Goal: Information Seeking & Learning: Learn about a topic

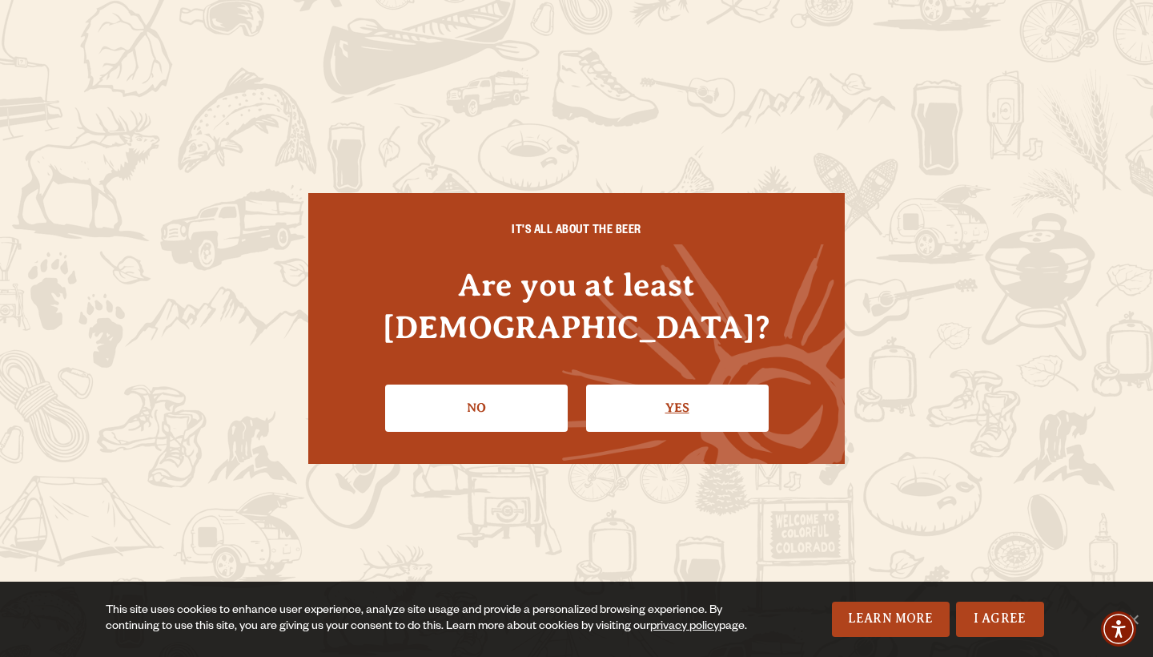
click at [678, 384] on link "Yes" at bounding box center [677, 407] width 183 height 46
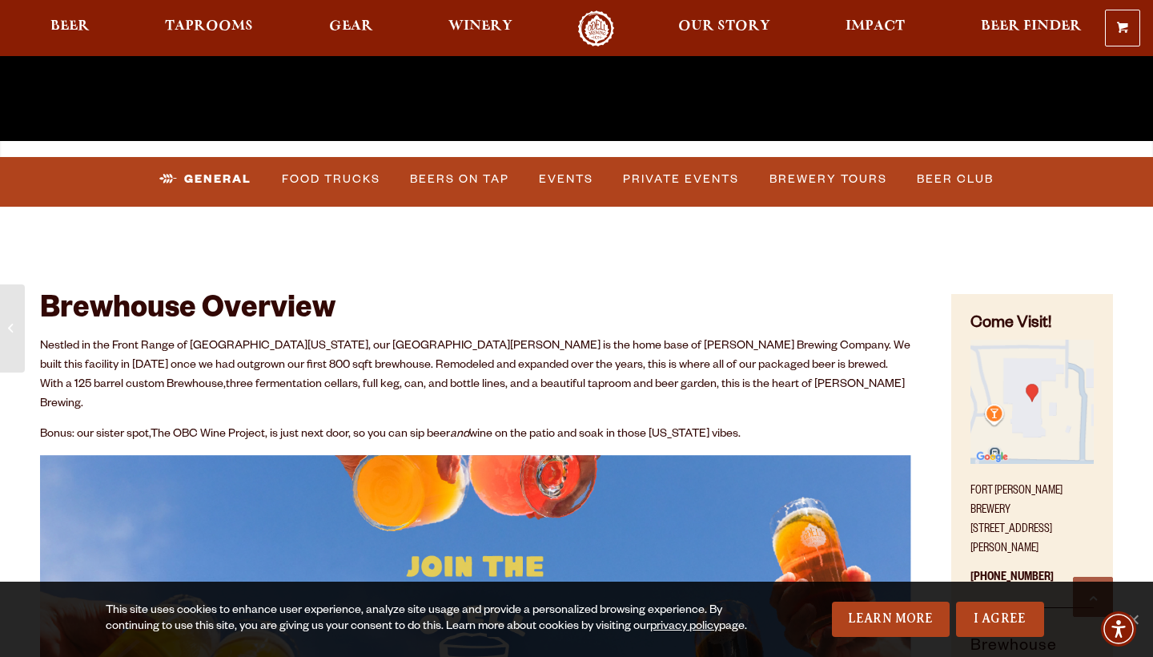
scroll to position [499, 0]
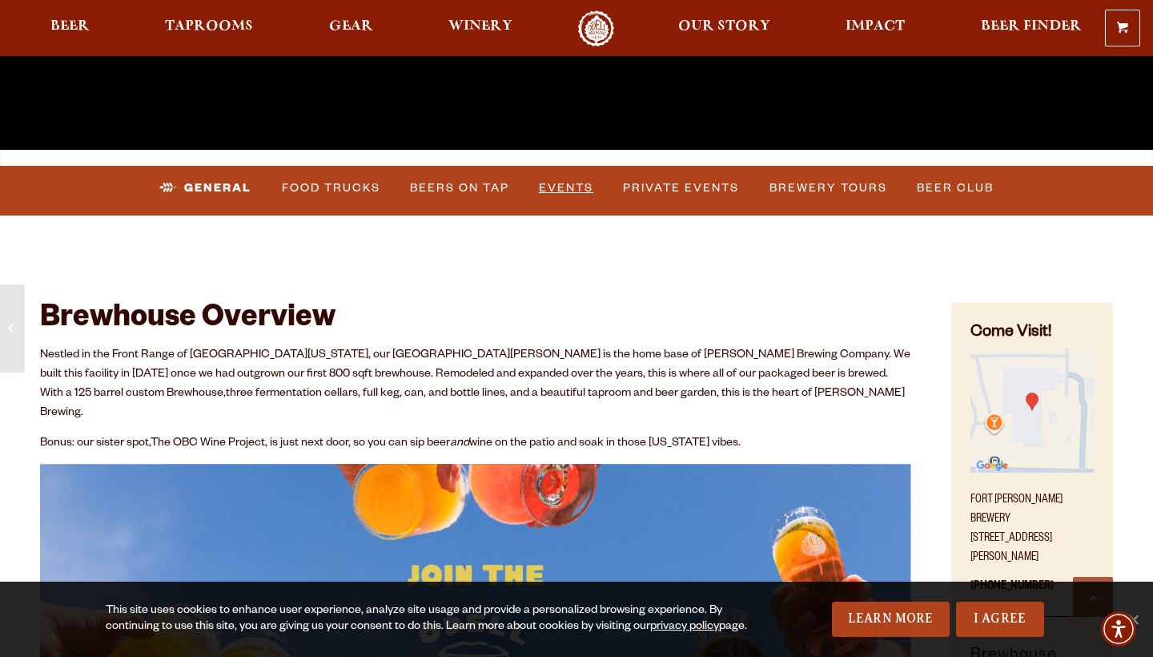
click at [566, 189] on link "Events" at bounding box center [565, 188] width 67 height 37
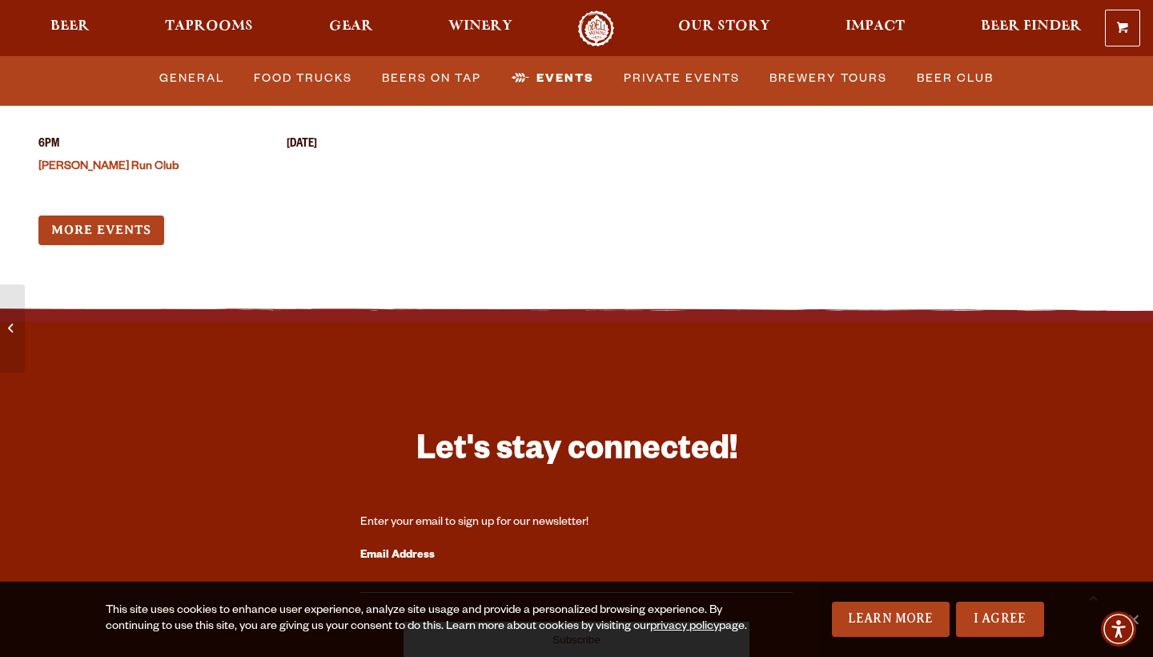
scroll to position [6415, 0]
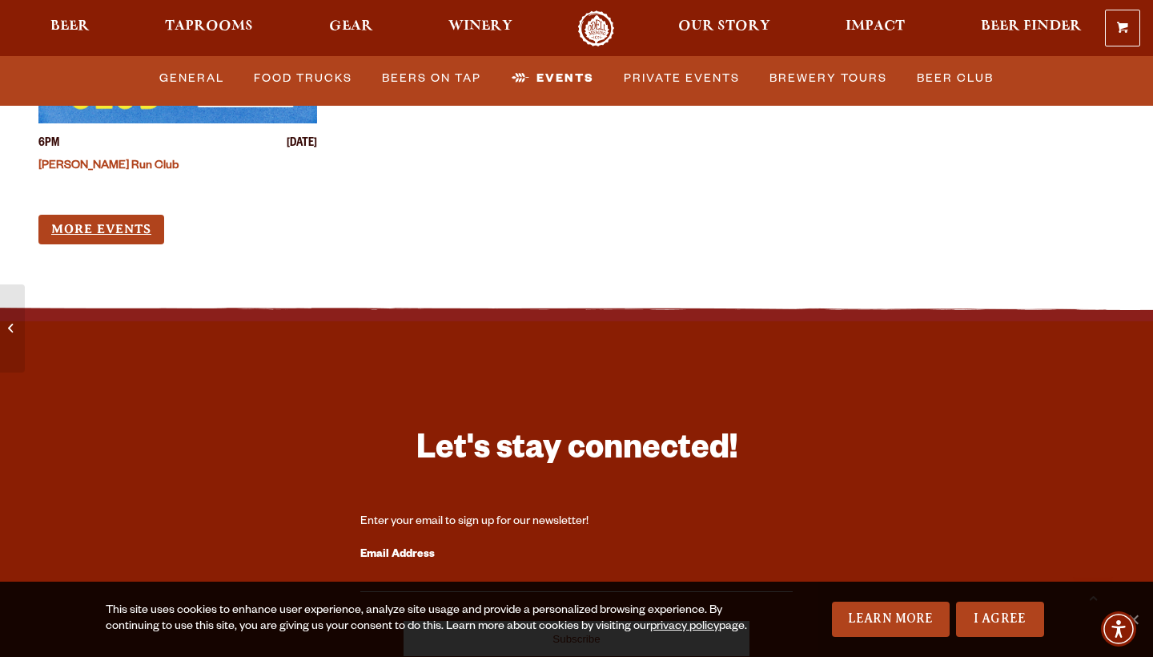
click at [140, 215] on link "More Events" at bounding box center [101, 230] width 126 height 30
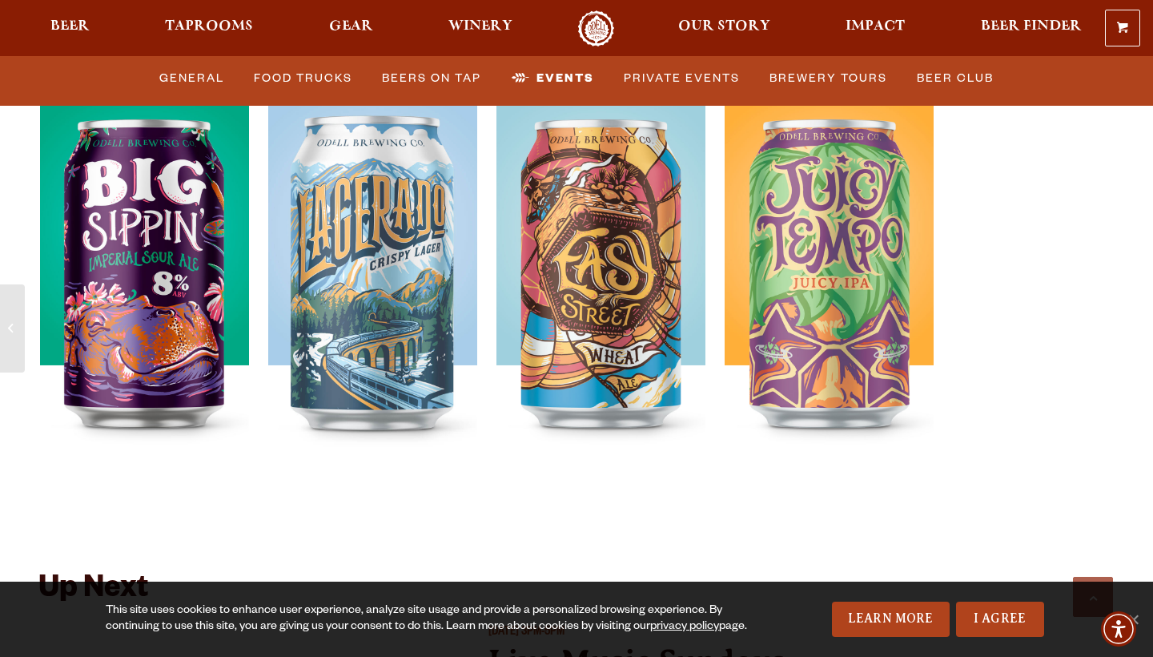
scroll to position [5209, 0]
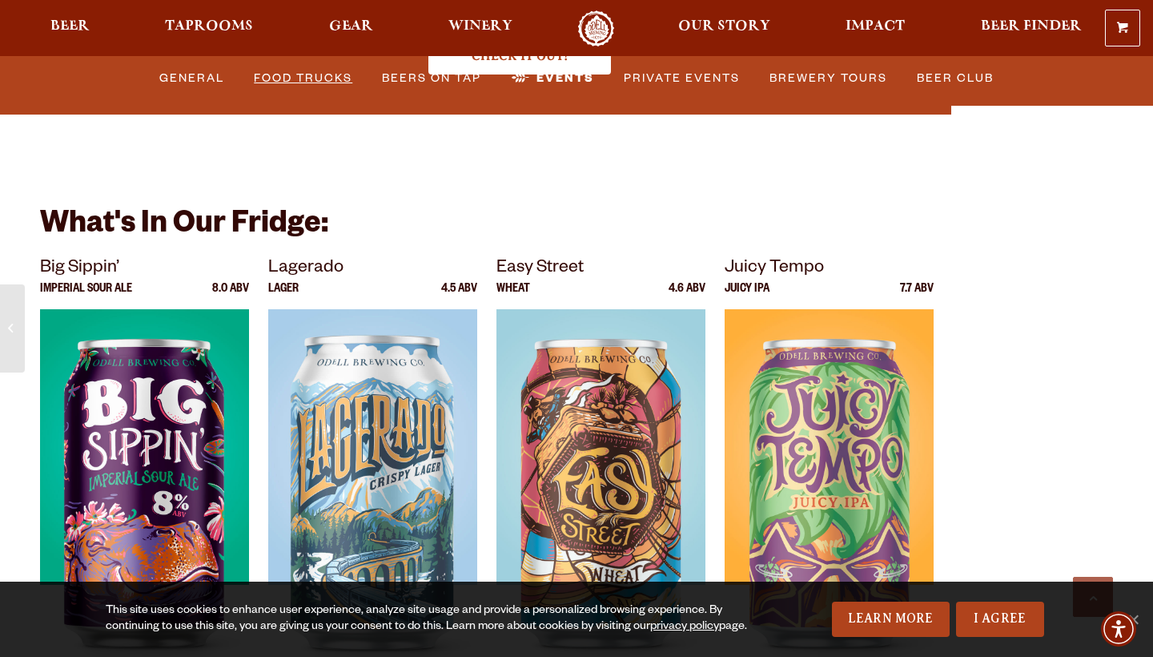
click at [300, 74] on link "Food Trucks" at bounding box center [302, 78] width 111 height 37
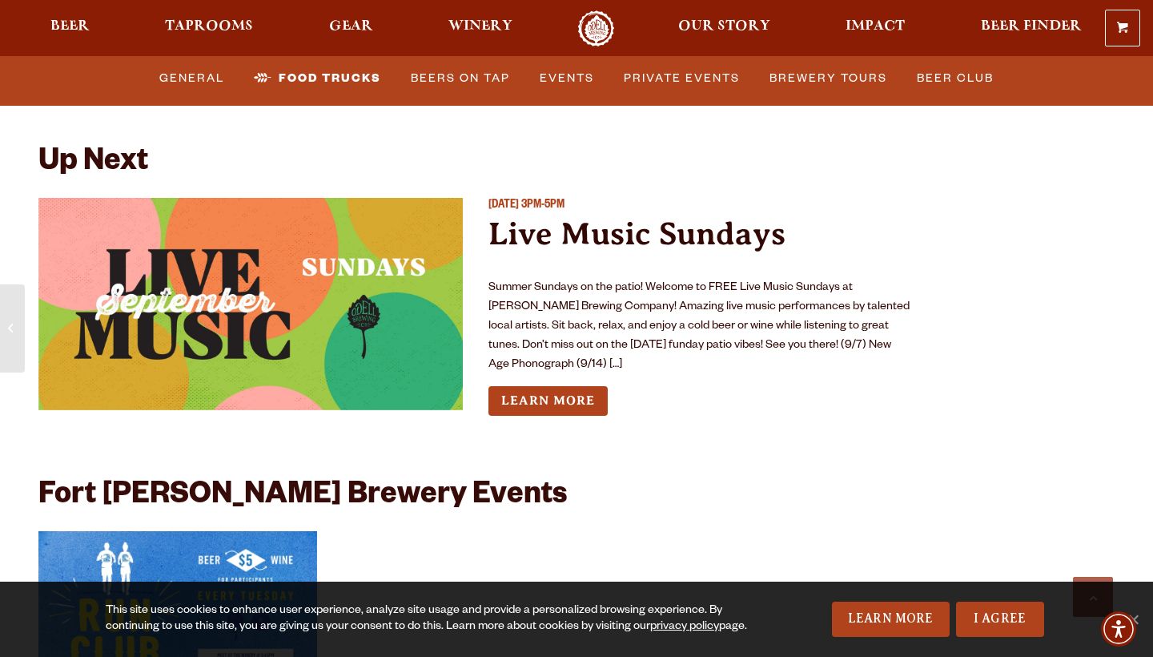
scroll to position [5852, 0]
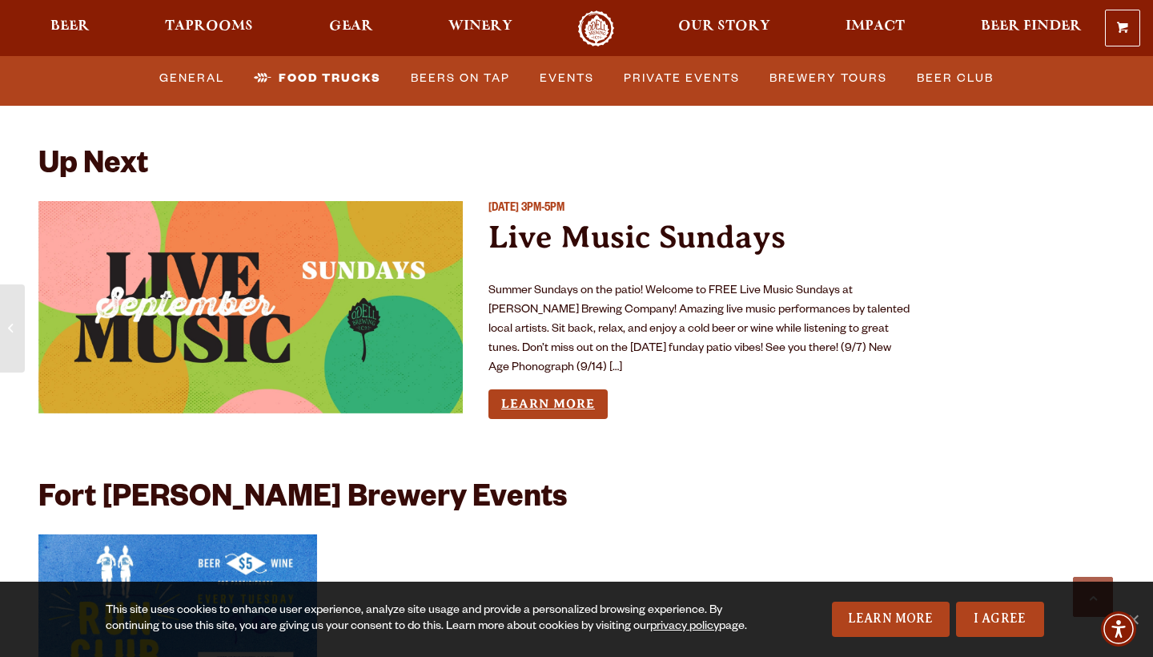
click at [549, 389] on link "Learn More" at bounding box center [547, 404] width 119 height 30
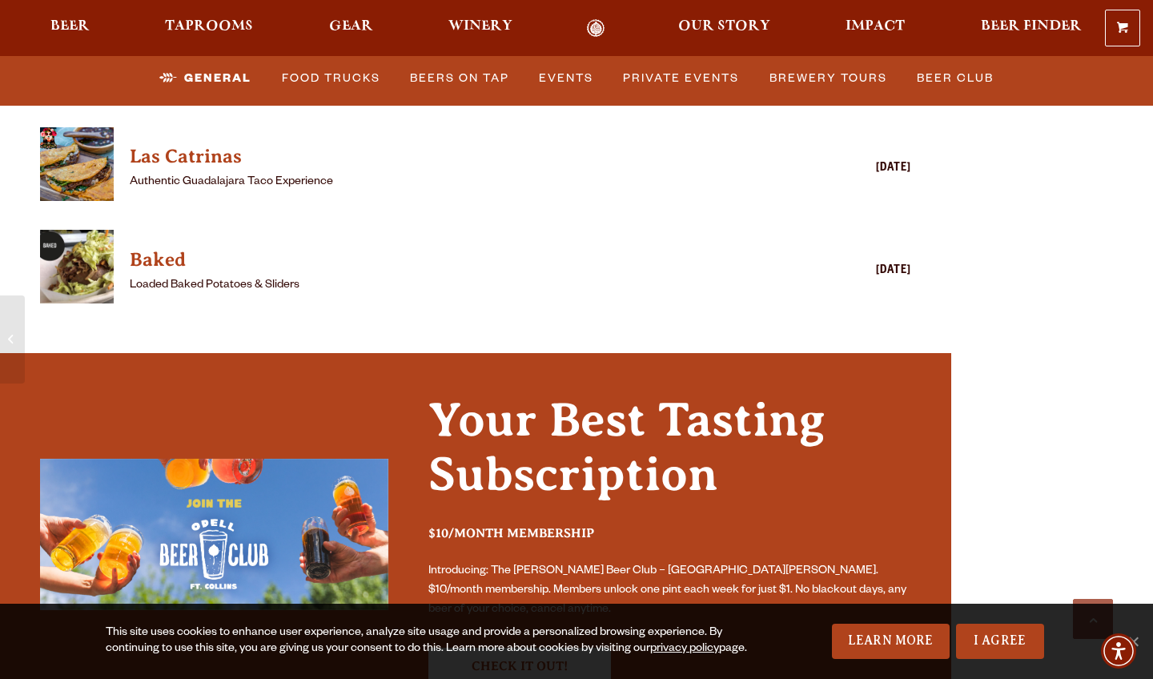
scroll to position [4367, 0]
